Goal: Find specific page/section: Find specific page/section

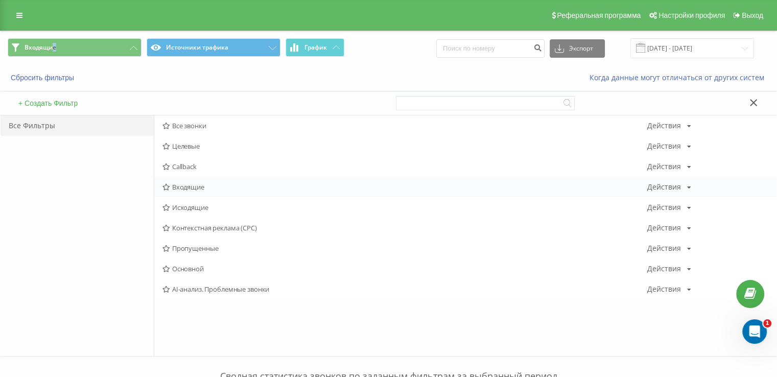
click at [178, 184] on span "Входящие" at bounding box center [404, 186] width 485 height 7
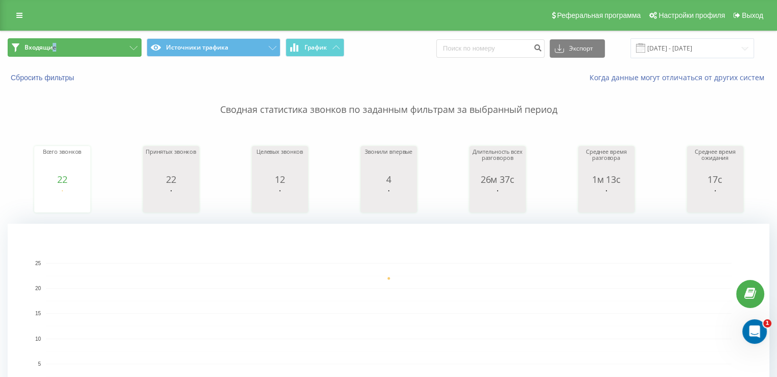
click at [108, 50] on button "Входящие" at bounding box center [75, 47] width 134 height 18
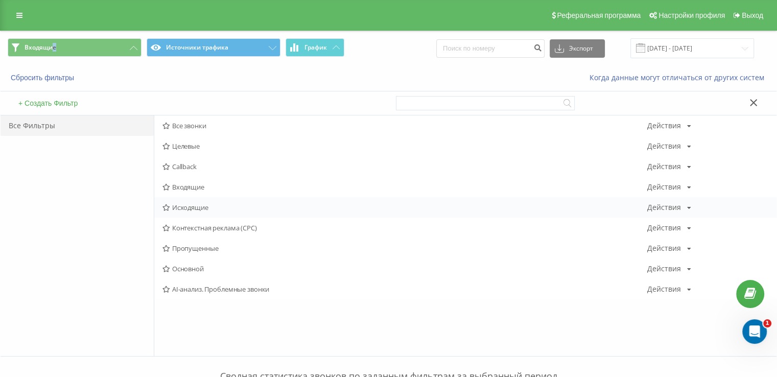
click at [196, 208] on span "Исходящие" at bounding box center [404, 207] width 485 height 7
